Goal: Transaction & Acquisition: Subscribe to service/newsletter

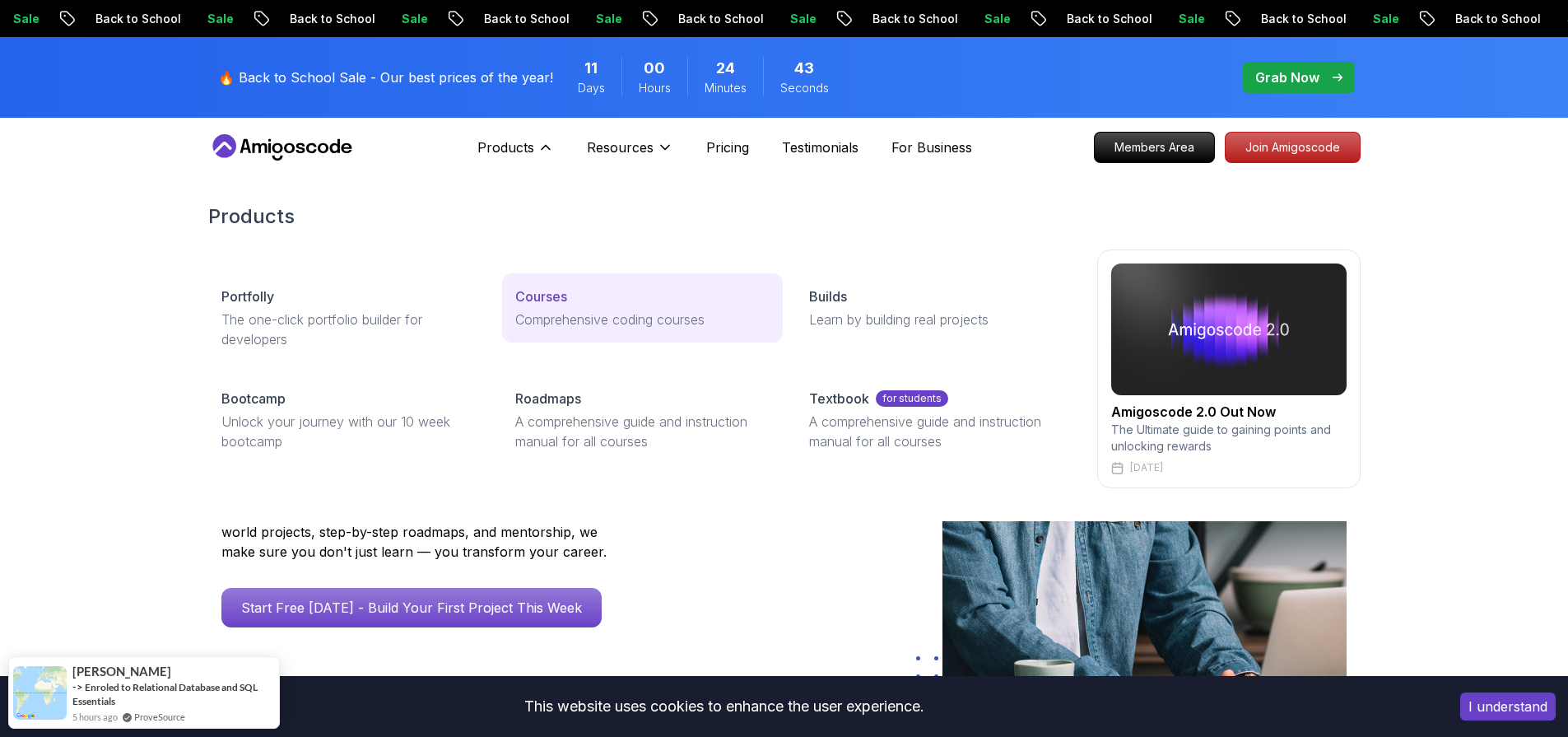
click at [546, 290] on p "Courses" at bounding box center [541, 296] width 52 height 20
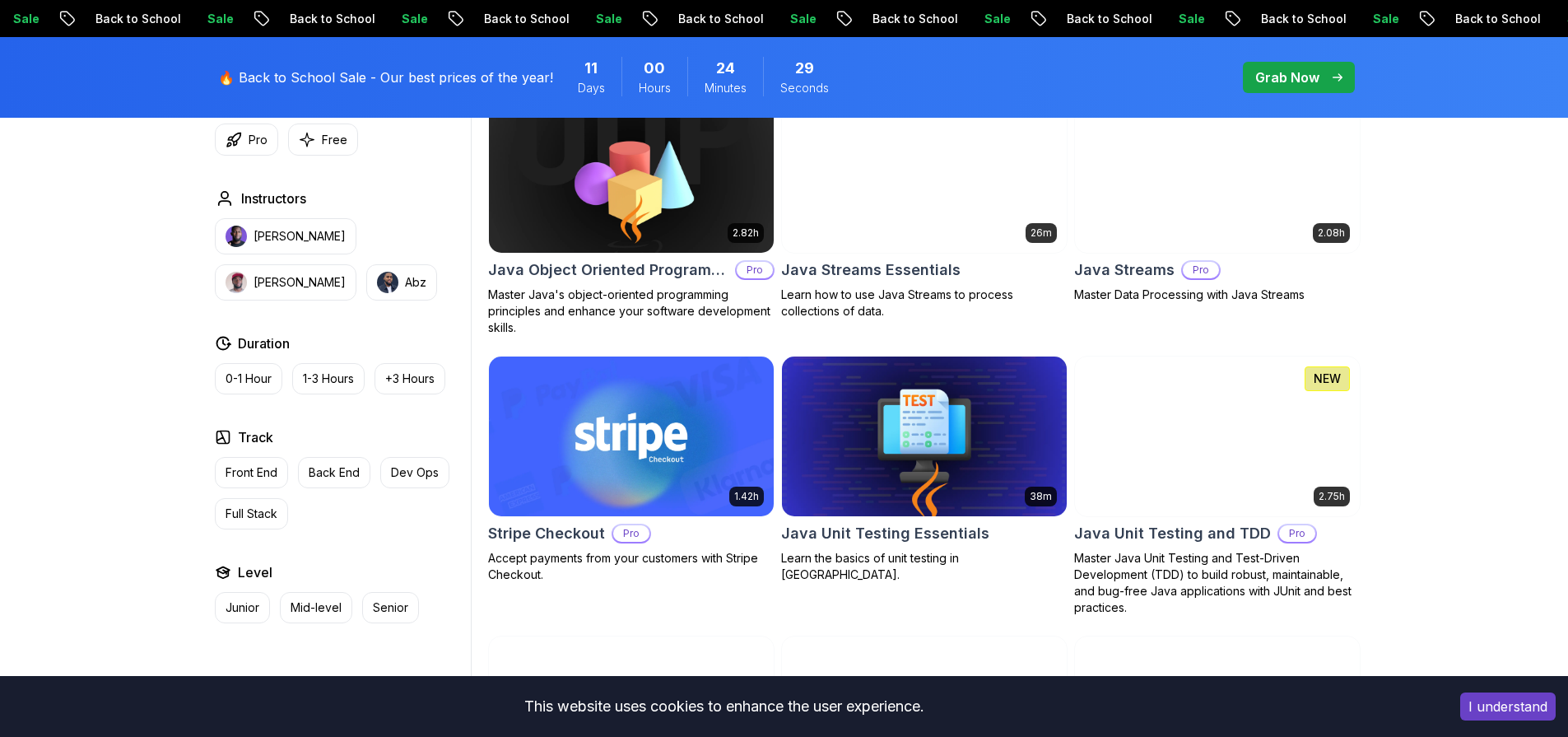
scroll to position [2007, 0]
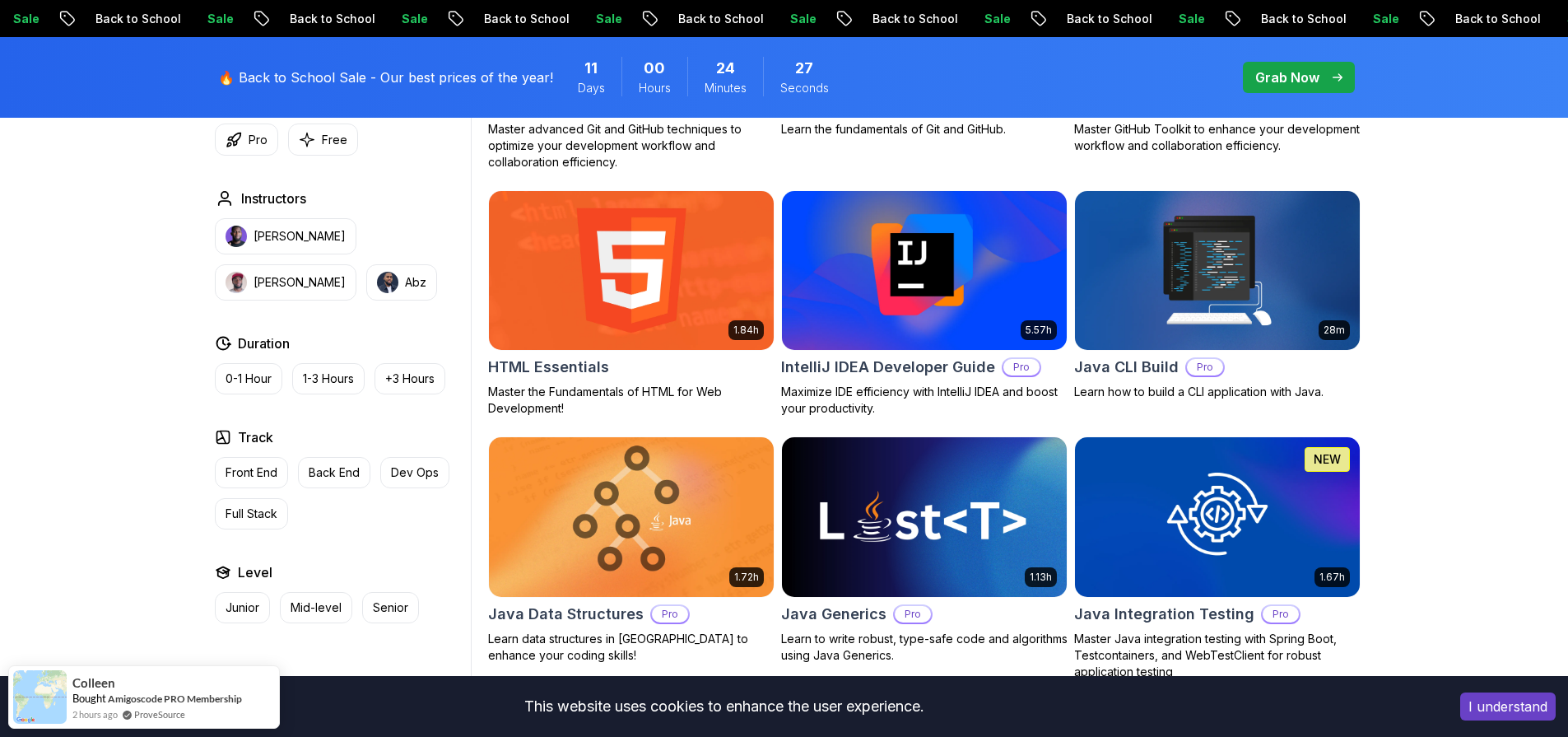
click at [875, 370] on h2 "IntelliJ IDEA Developer Guide" at bounding box center [888, 366] width 214 height 23
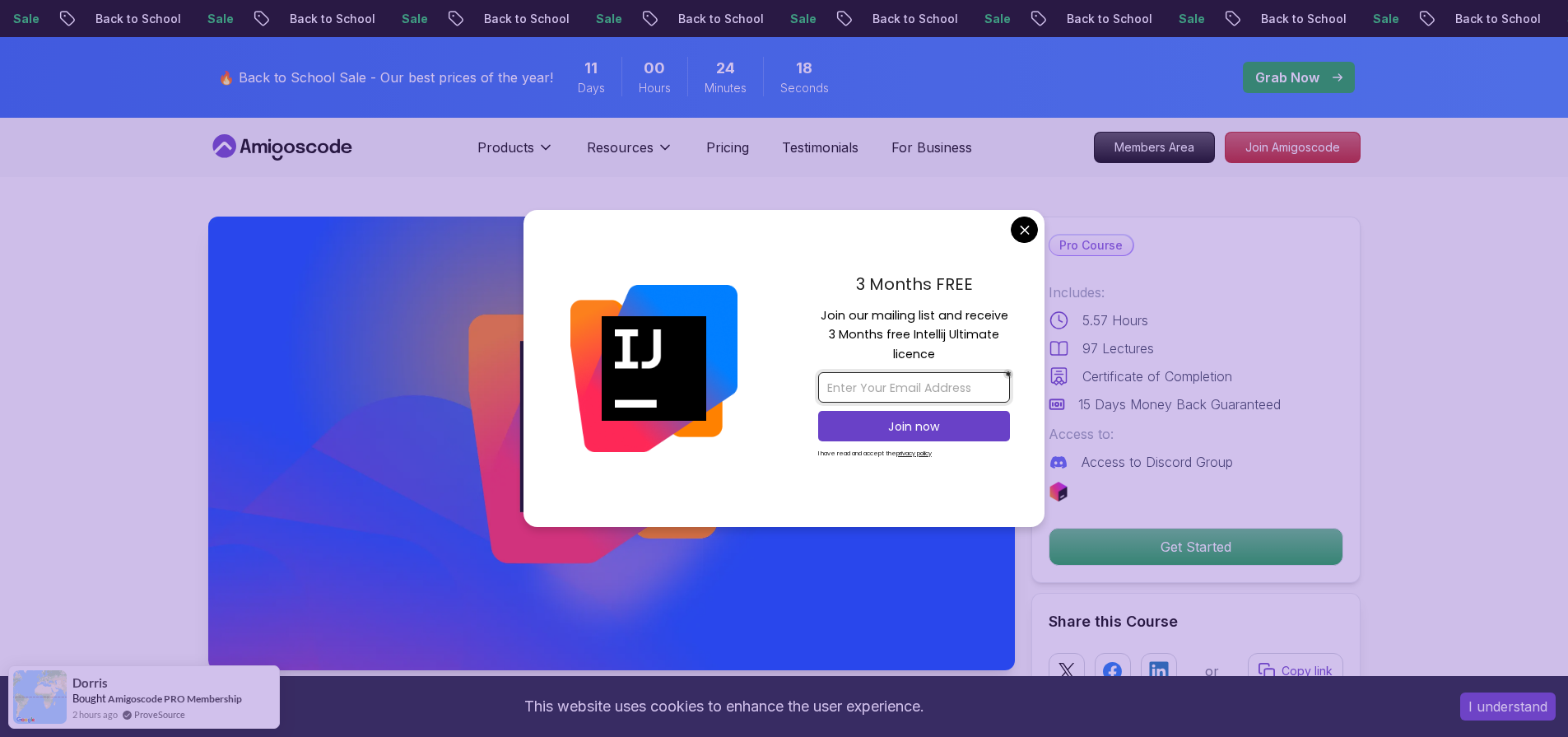
click at [937, 394] on input "email" at bounding box center [914, 388] width 192 height 31
type input "[PERSON_NAME][DOMAIN_NAME][EMAIL_ADDRESS][DOMAIN_NAME]"
click at [916, 422] on p "Join now" at bounding box center [913, 426] width 155 height 16
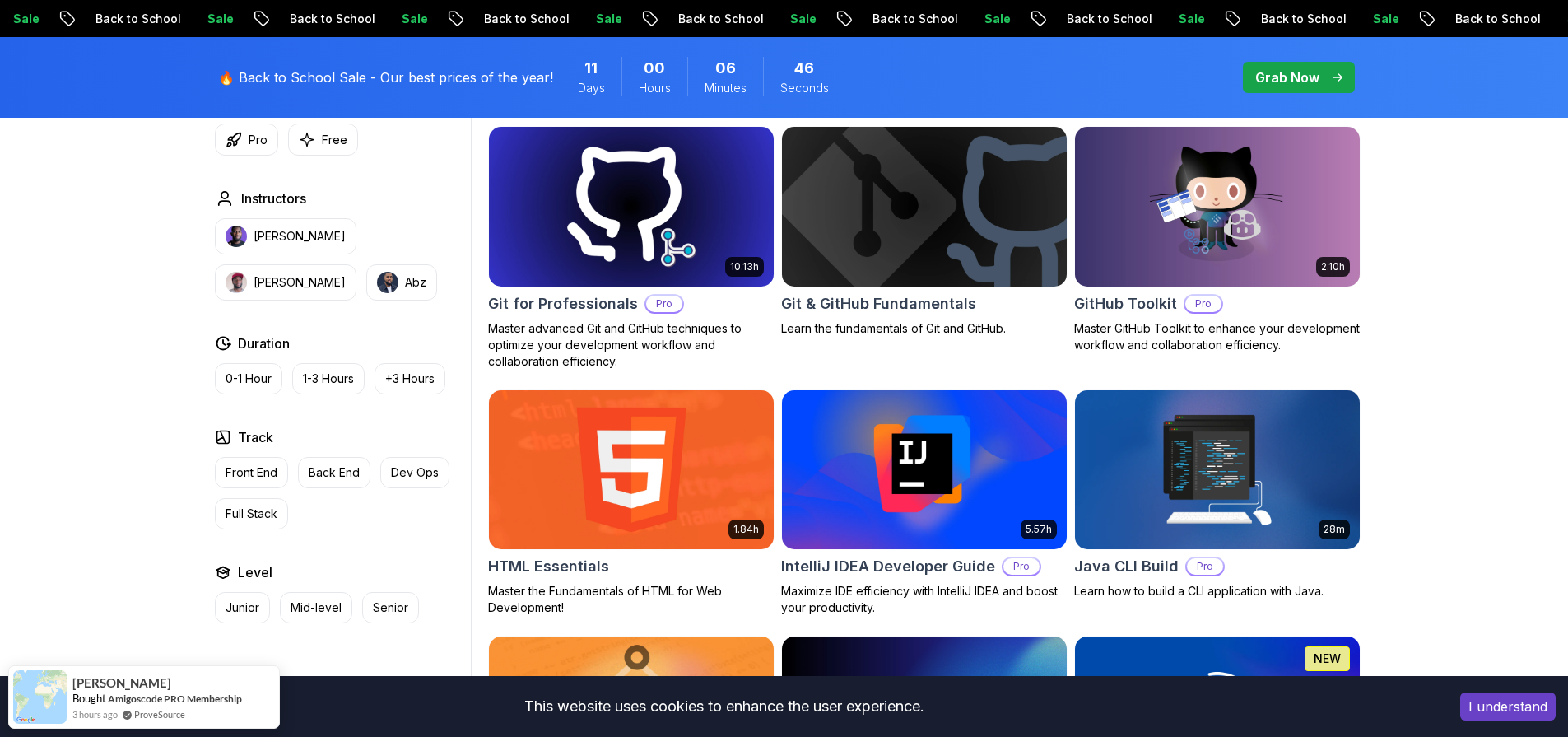
scroll to position [1786, 0]
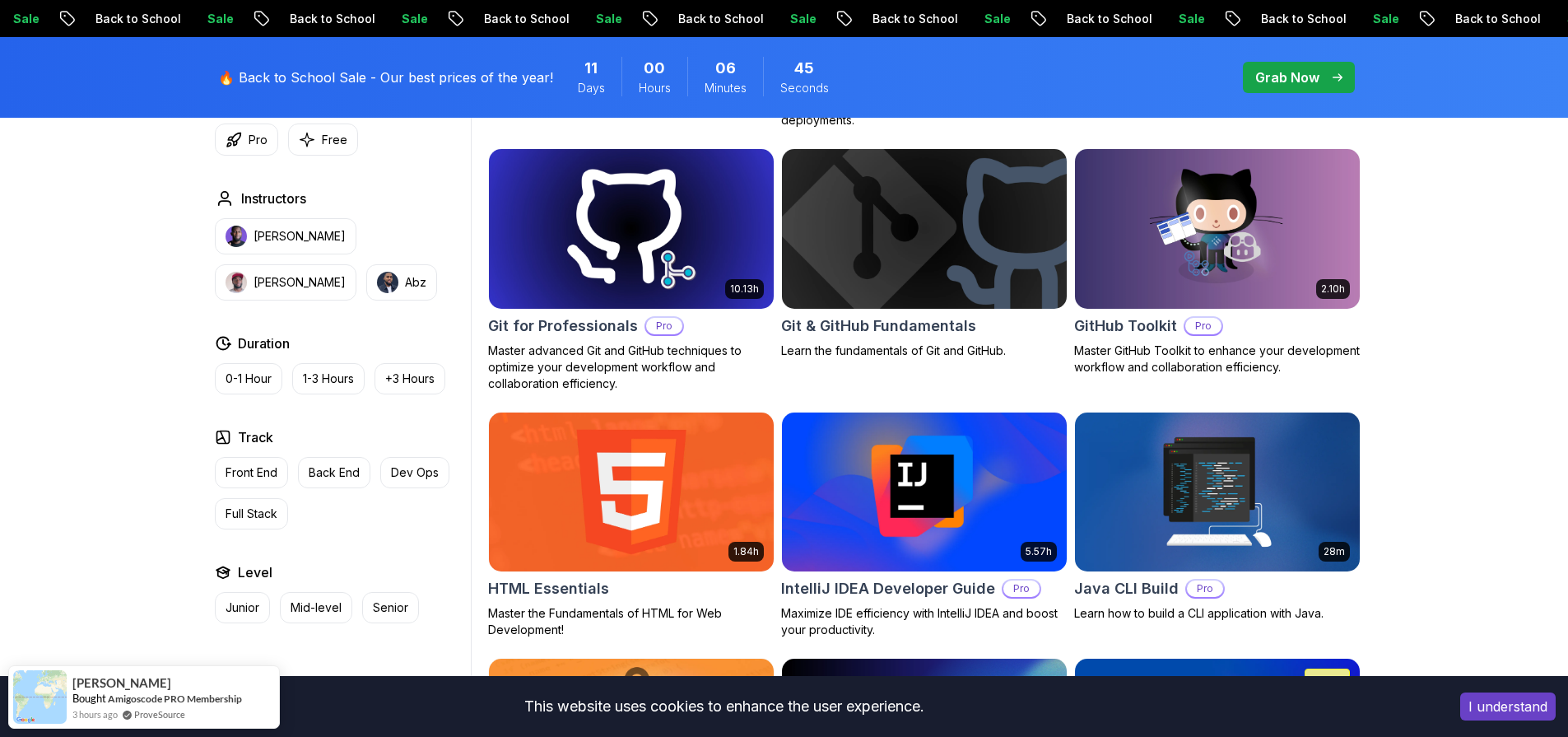
click at [928, 475] on img at bounding box center [924, 491] width 299 height 167
